Goal: Find contact information: Find contact information

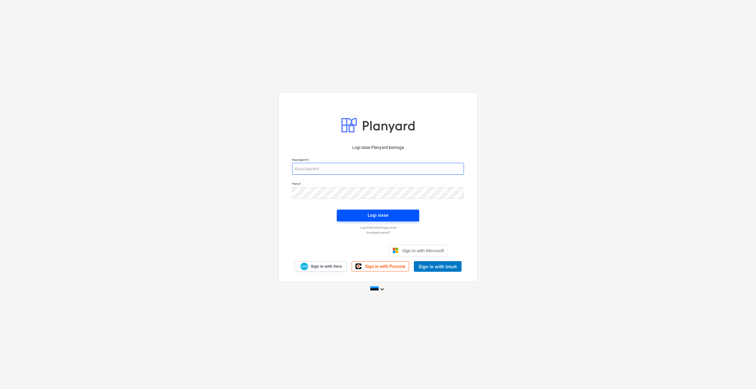
type input "[PERSON_NAME][EMAIL_ADDRESS][DOMAIN_NAME]"
click at [370, 219] on div "Logi sisse" at bounding box center [378, 216] width 21 height 8
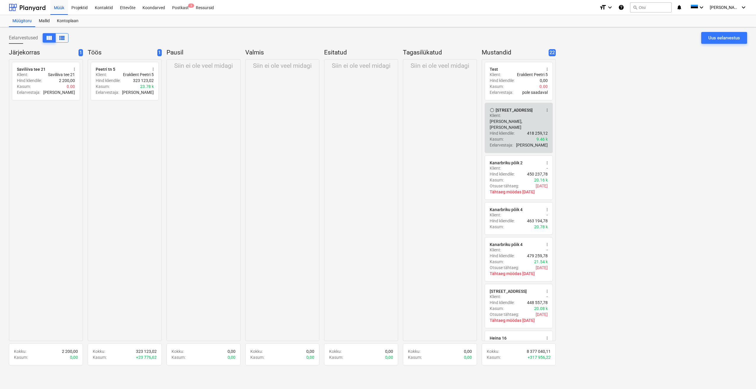
click at [507, 130] on p "Hind kliendile :" at bounding box center [502, 133] width 25 height 6
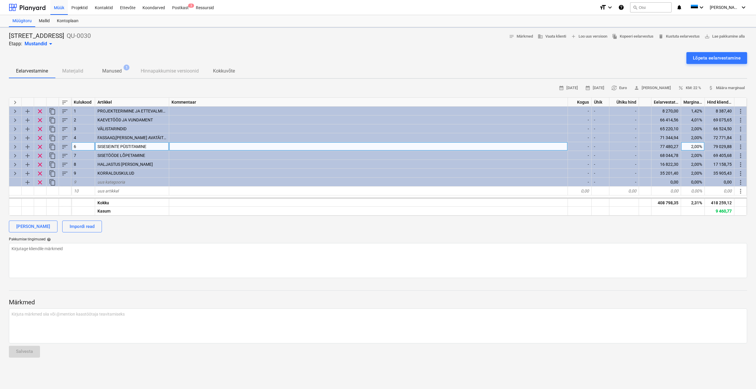
type textarea "x"
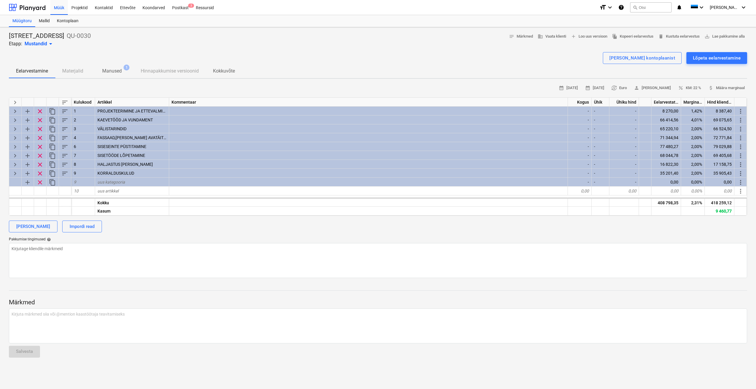
click at [75, 71] on div "Eelarvestamine Materjalid Manused 1 Hinnapakkumise versioonid Kokkuvõte" at bounding box center [378, 71] width 738 height 14
click at [50, 46] on span "arrow_drop_down" at bounding box center [50, 43] width 7 height 7
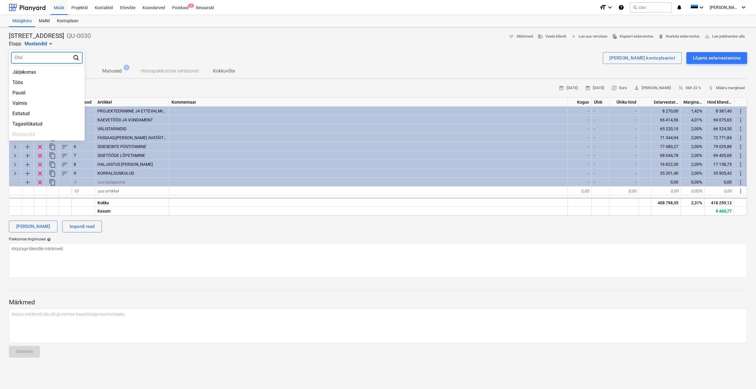
click at [136, 41] on div at bounding box center [378, 194] width 756 height 389
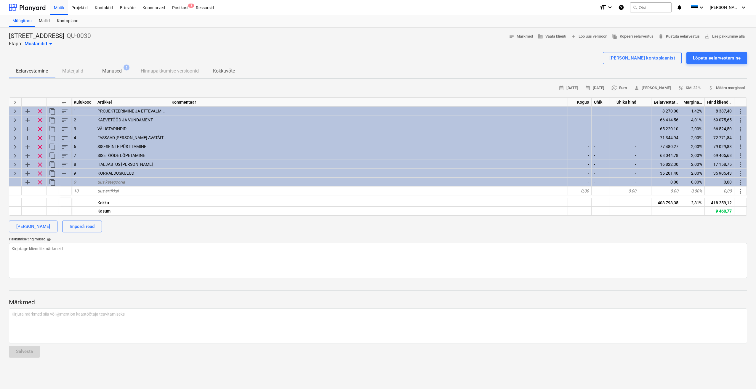
click at [111, 66] on span "Manused 1" at bounding box center [111, 71] width 43 height 11
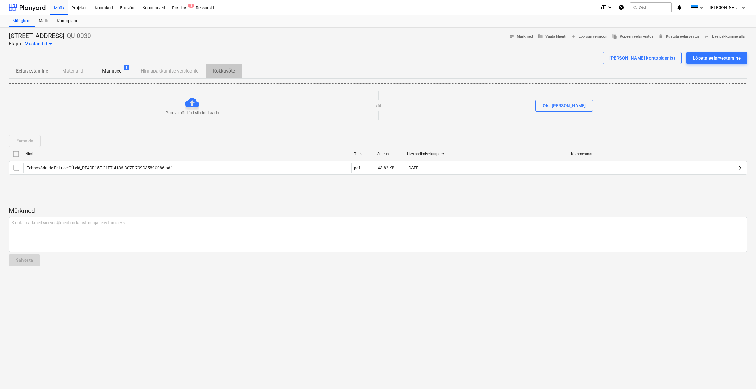
click at [223, 72] on p "Kokkuvõte" at bounding box center [224, 71] width 22 height 7
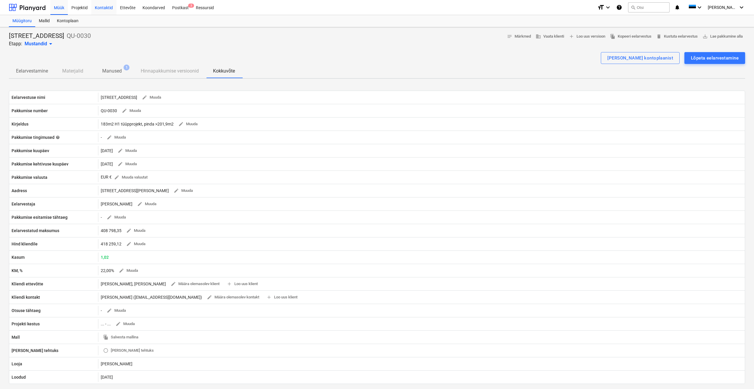
click at [114, 6] on div "Kontaktid" at bounding box center [103, 7] width 25 height 15
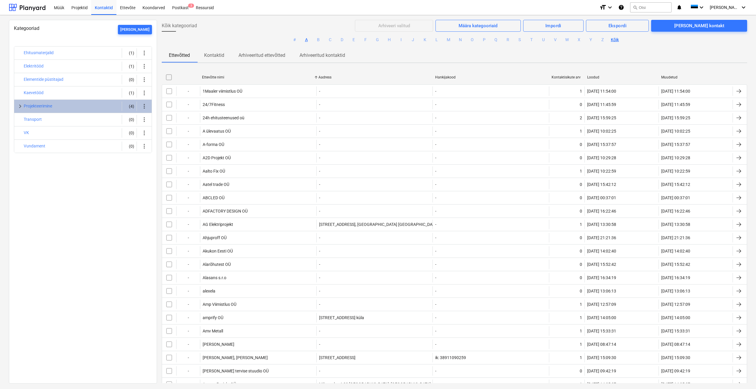
click at [305, 41] on button "A" at bounding box center [306, 39] width 7 height 7
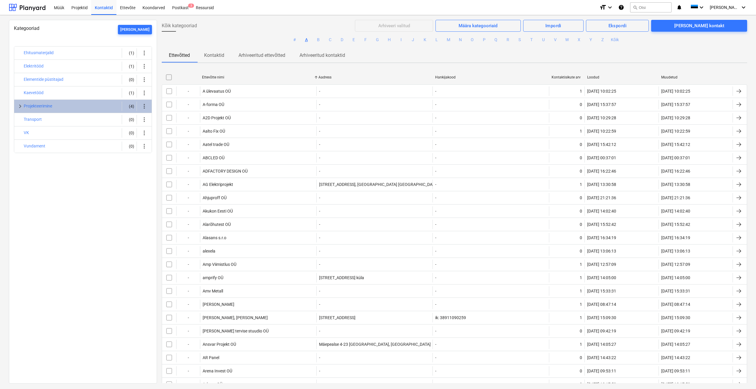
click at [220, 58] on p "Kontaktid" at bounding box center [214, 55] width 20 height 7
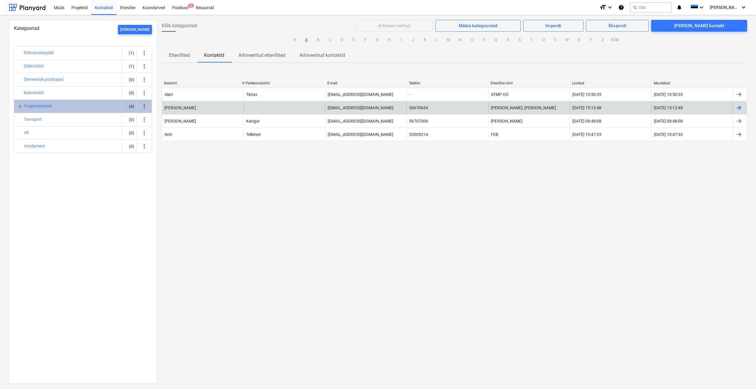
click at [212, 110] on div "[PERSON_NAME]" at bounding box center [202, 107] width 81 height 9
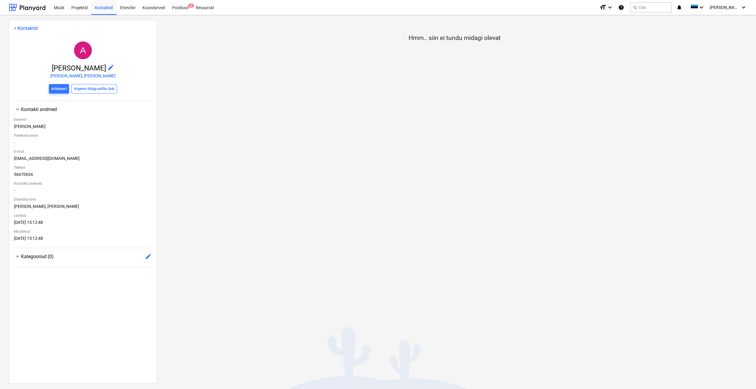
click at [308, 263] on div "Hmm.. siin ei tundu midagi olevat" at bounding box center [454, 202] width 595 height 364
drag, startPoint x: 253, startPoint y: 167, endPoint x: 254, endPoint y: 163, distance: 4.0
click at [254, 164] on div "Hmm.. siin ei tundu midagi olevat" at bounding box center [454, 202] width 595 height 364
